Goal: Information Seeking & Learning: Learn about a topic

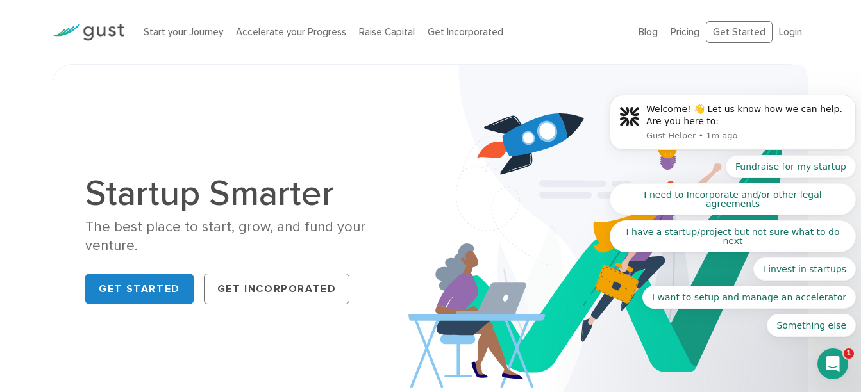
click at [675, 34] on body "Welcome! 👋 Let us know how we can help. Are you here to: Gust Helper • 1m ago F…" at bounding box center [732, 144] width 246 height 418
click at [681, 33] on body "Welcome! 👋 Let us know how we can help. Are you here to: Gust Helper • 1m ago F…" at bounding box center [732, 144] width 246 height 418
click at [687, 33] on body "Welcome! 👋 Let us know how we can help. Are you here to: Gust Helper • 1m ago F…" at bounding box center [732, 144] width 246 height 418
click at [687, 32] on body "Welcome! 👋 Let us know how we can help. Are you here to: Gust Helper • 1m ago F…" at bounding box center [732, 144] width 246 height 418
click at [433, 67] on img at bounding box center [607, 242] width 399 height 355
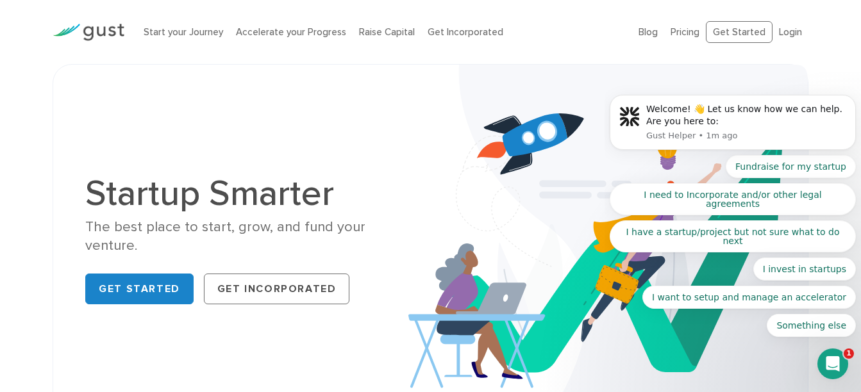
click at [677, 34] on body "Welcome! 👋 Let us know how we can help. Are you here to: Gust Helper • 1m ago F…" at bounding box center [732, 144] width 246 height 418
click at [457, 25] on li "Get Incorporated" at bounding box center [465, 32] width 76 height 15
click at [457, 33] on link "Get Incorporated" at bounding box center [465, 32] width 76 height 12
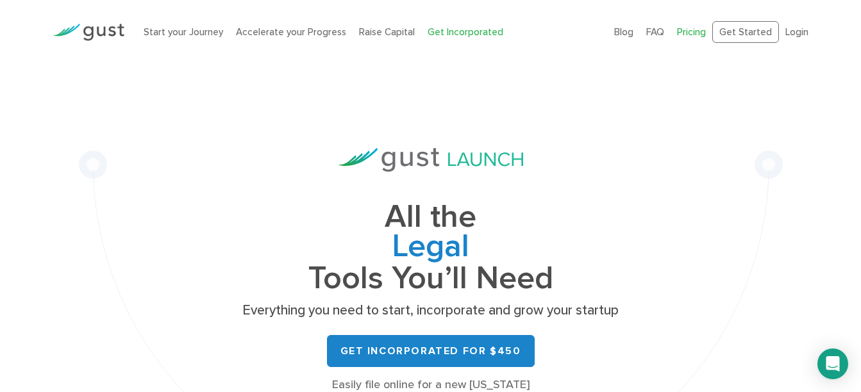
click at [688, 31] on link "Pricing" at bounding box center [691, 32] width 29 height 12
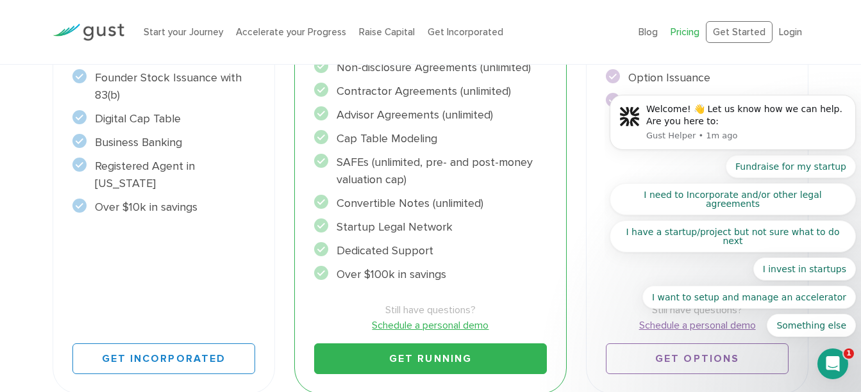
scroll to position [320, 0]
